Goal: Information Seeking & Learning: Learn about a topic

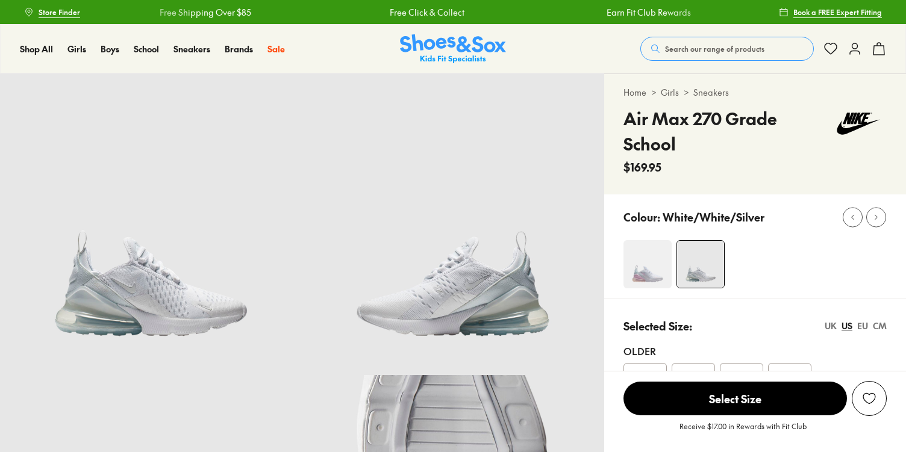
select select "*"
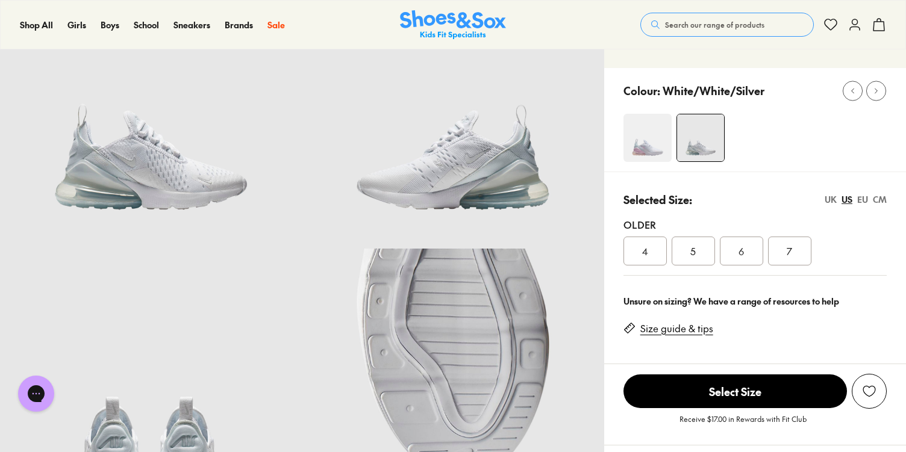
scroll to position [131, 0]
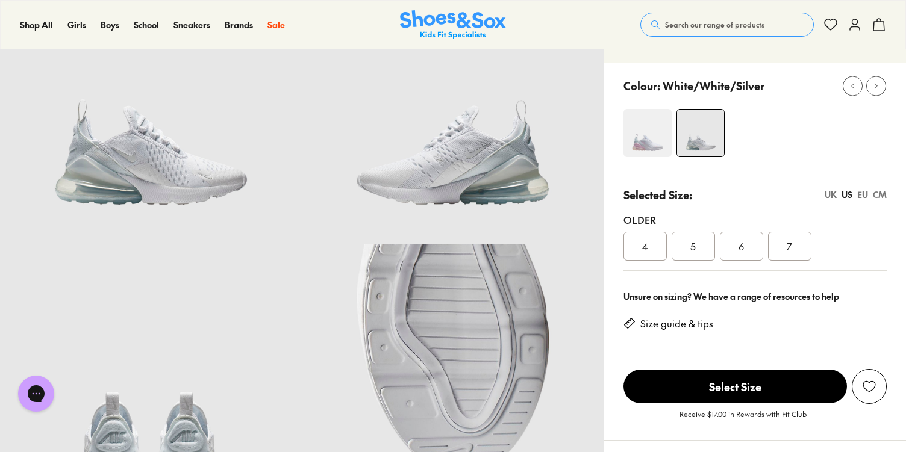
click at [791, 244] on span "7" at bounding box center [789, 246] width 5 height 14
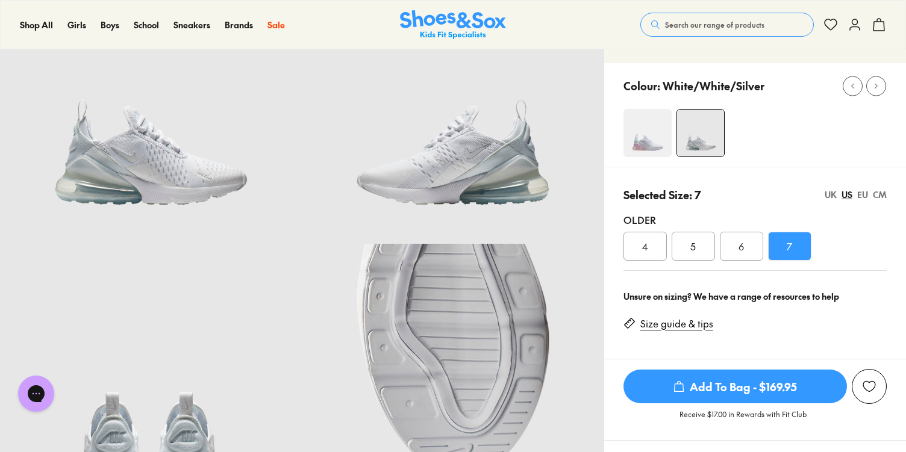
click at [831, 192] on div "UK" at bounding box center [830, 195] width 12 height 13
click at [849, 193] on div "US" at bounding box center [846, 195] width 11 height 13
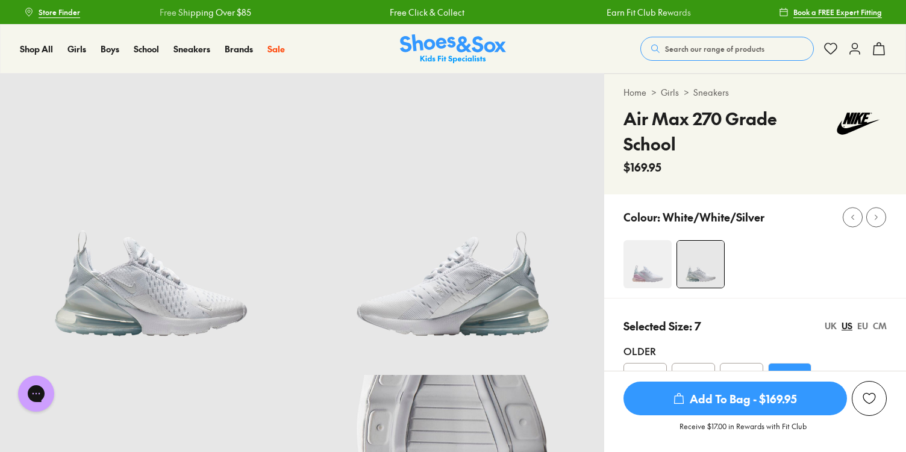
click at [829, 321] on div "UK" at bounding box center [830, 326] width 12 height 13
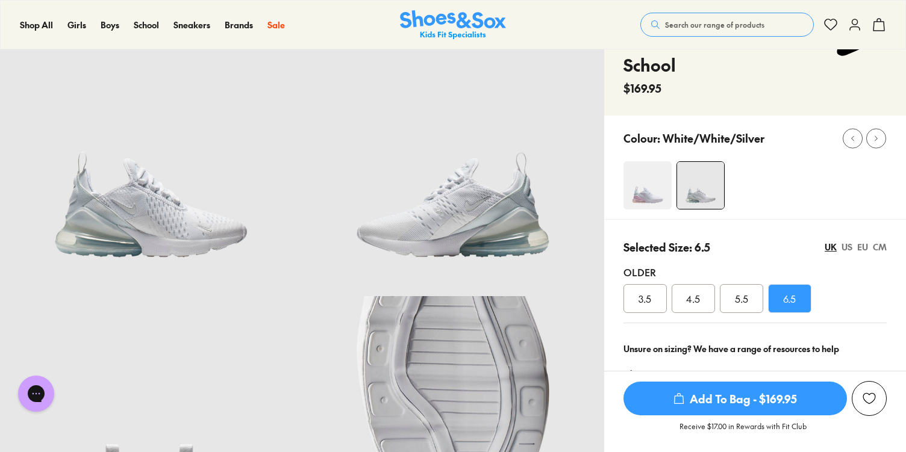
scroll to position [98, 0]
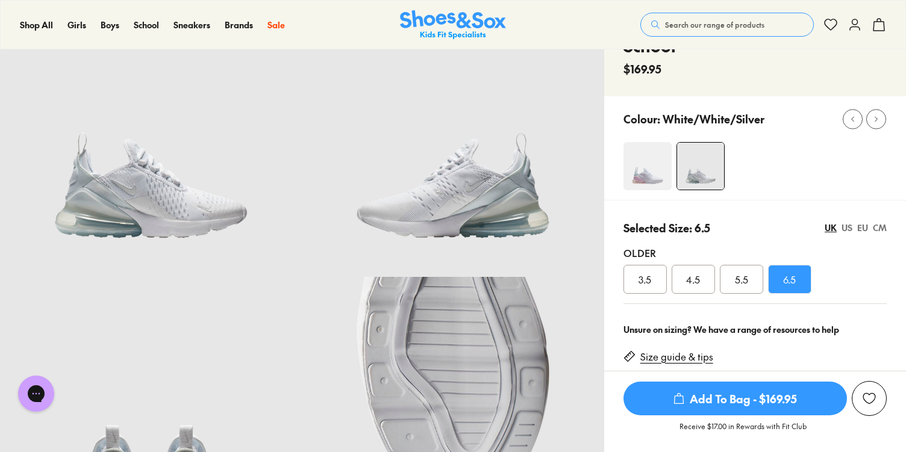
click at [862, 229] on div "EU" at bounding box center [862, 228] width 11 height 13
click at [838, 223] on div "UK US EU CM" at bounding box center [855, 228] width 62 height 13
click at [841, 225] on div "UK US EU CM" at bounding box center [855, 228] width 62 height 13
click at [847, 230] on div "US" at bounding box center [846, 228] width 11 height 13
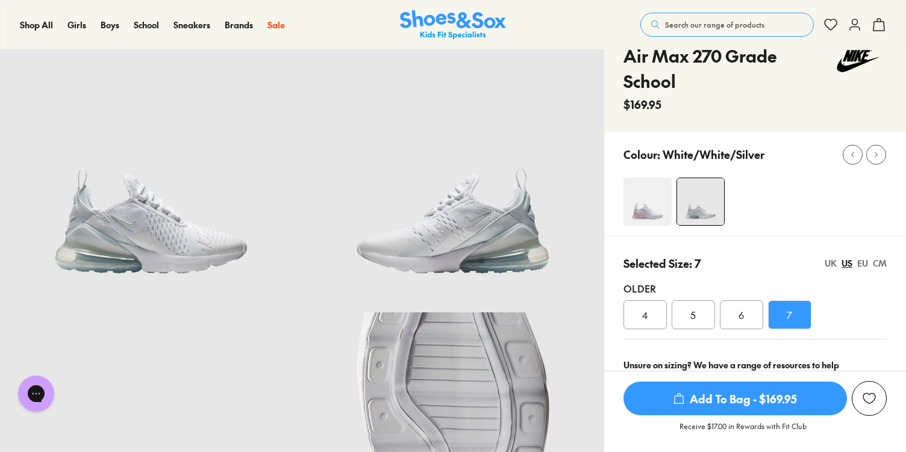
scroll to position [0, 0]
